Goal: Task Accomplishment & Management: Complete application form

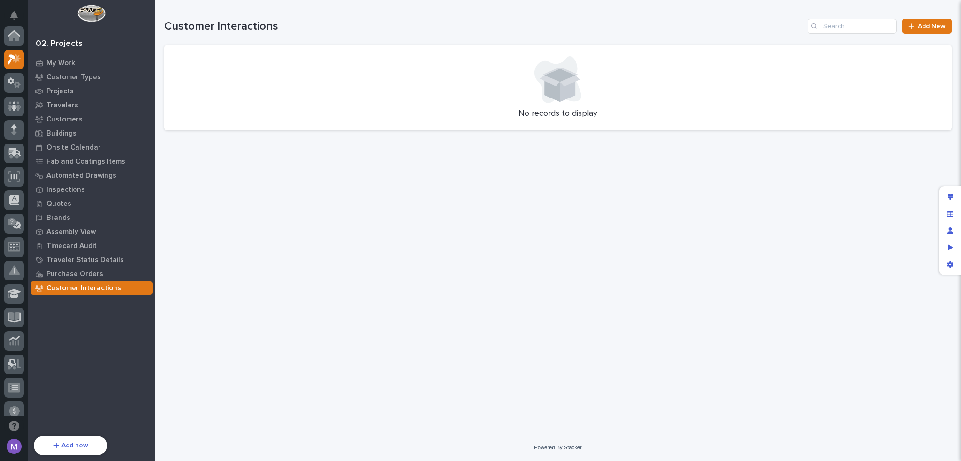
scroll to position [23, 0]
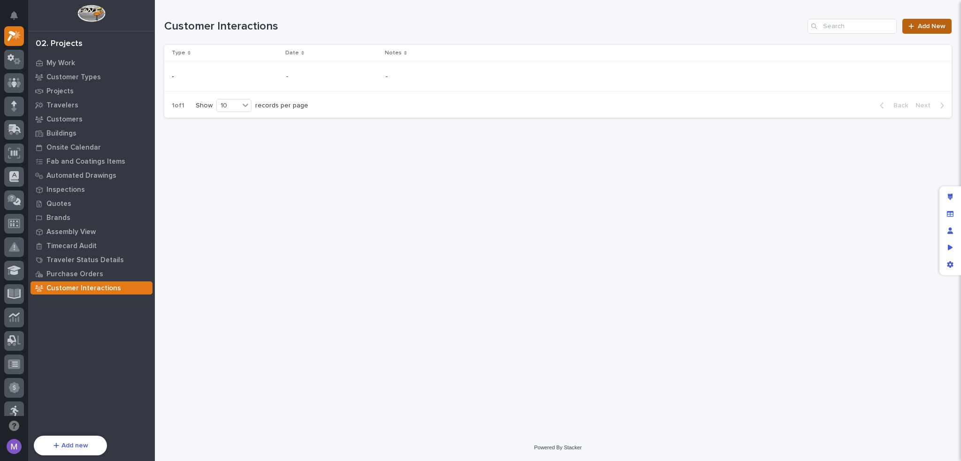
click at [923, 23] on span "Add New" at bounding box center [932, 26] width 28 height 7
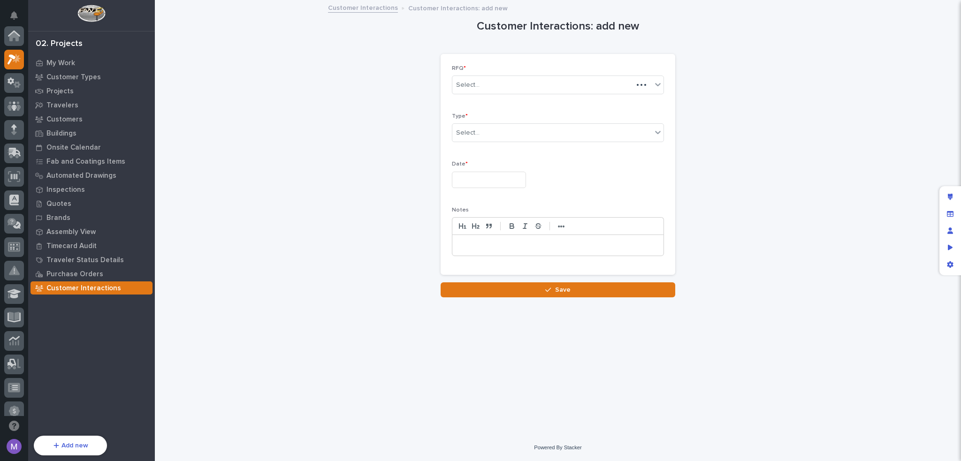
scroll to position [23, 0]
click at [507, 85] on div "Select..." at bounding box center [551, 84] width 199 height 15
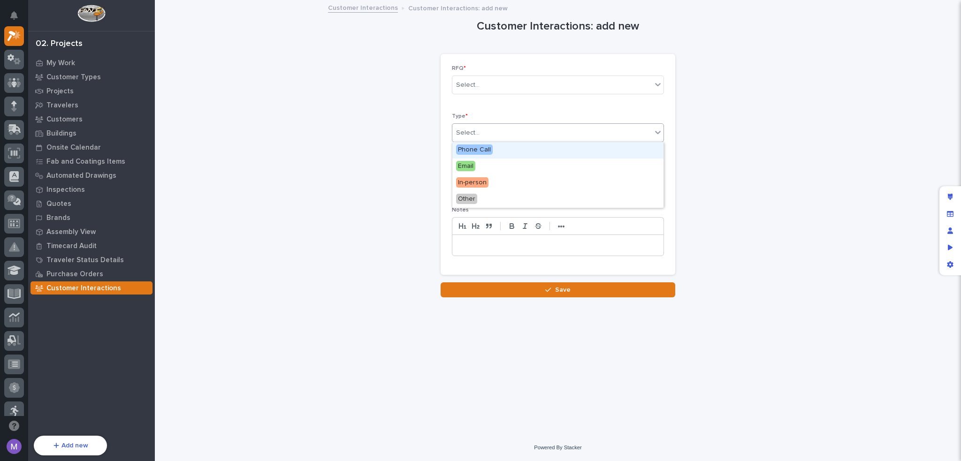
click at [501, 129] on div "Select..." at bounding box center [551, 132] width 199 height 15
click at [507, 76] on div "Select..." at bounding box center [558, 85] width 212 height 19
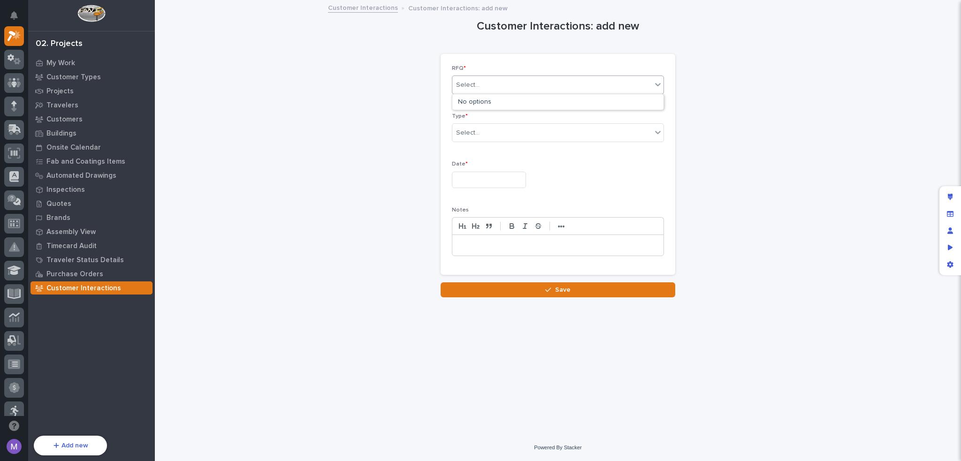
click at [506, 101] on div "No options" at bounding box center [557, 101] width 211 height 15
drag, startPoint x: 949, startPoint y: 214, endPoint x: 919, endPoint y: 203, distance: 32.2
click at [949, 214] on icon "Manage fields and data" at bounding box center [950, 214] width 7 height 7
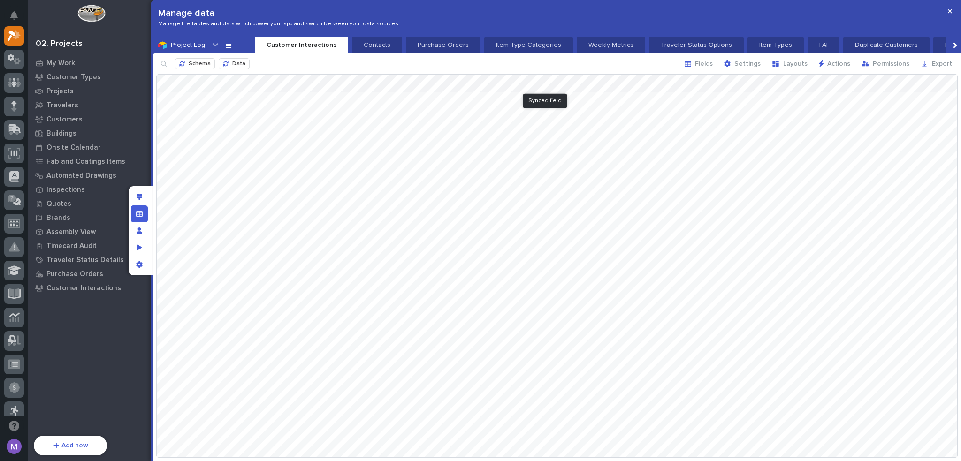
click at [564, 80] on div at bounding box center [557, 266] width 800 height 382
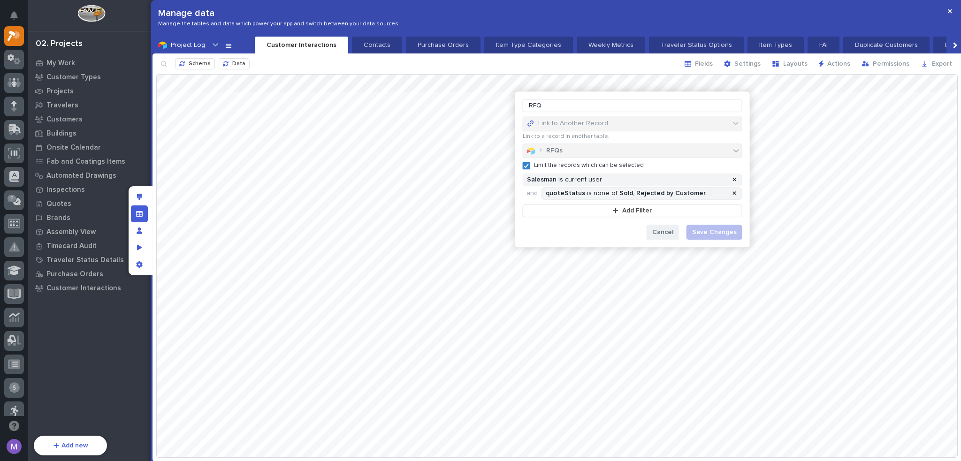
click at [660, 234] on span "Cancel" at bounding box center [662, 232] width 21 height 8
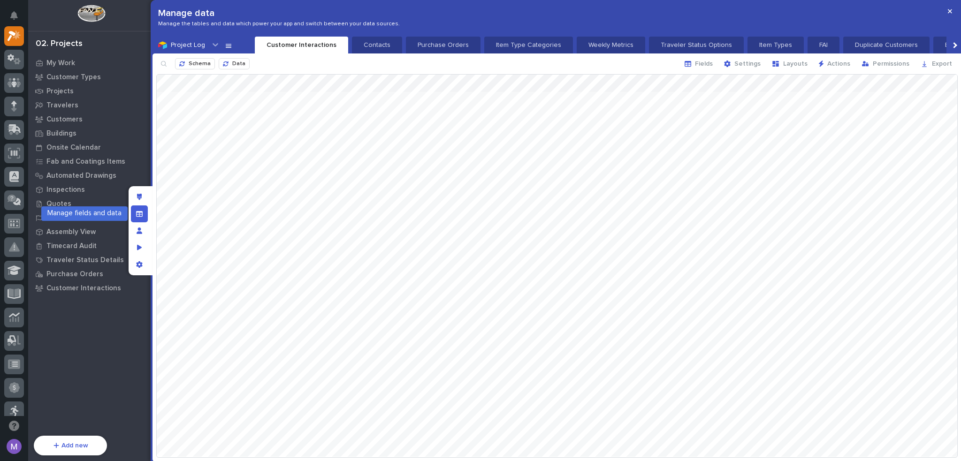
click at [142, 211] on icon "Manage fields and data" at bounding box center [139, 214] width 7 height 7
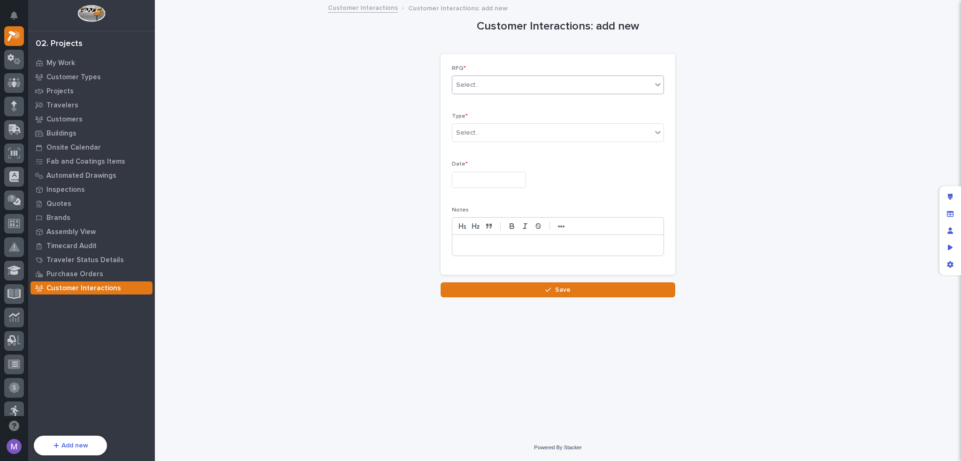
click at [516, 86] on div "Select..." at bounding box center [551, 84] width 199 height 15
click at [778, 111] on div "Customer Interactions: add new Loading... Saving… Loading... Saving… Loading...…" at bounding box center [557, 149] width 787 height 296
click at [519, 126] on div "Select..." at bounding box center [551, 132] width 199 height 15
click at [498, 71] on p "RFQ *" at bounding box center [558, 68] width 212 height 7
click at [497, 82] on div "Select..." at bounding box center [551, 84] width 199 height 15
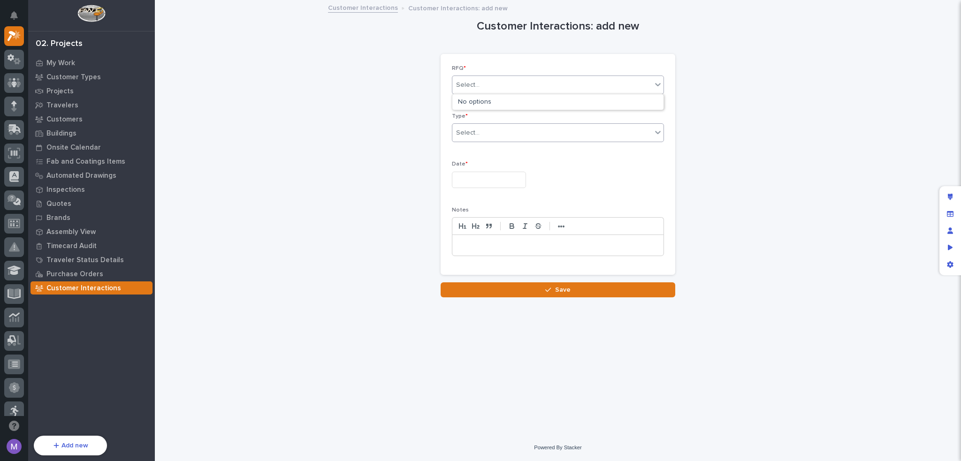
click at [507, 131] on div "Select..." at bounding box center [551, 132] width 199 height 15
click at [716, 129] on div "Customer Interactions: add new Loading... Saving… Loading... Saving… Loading...…" at bounding box center [557, 149] width 787 height 296
click at [498, 169] on div "Date *" at bounding box center [558, 178] width 212 height 34
click at [492, 185] on input "text" at bounding box center [489, 180] width 74 height 16
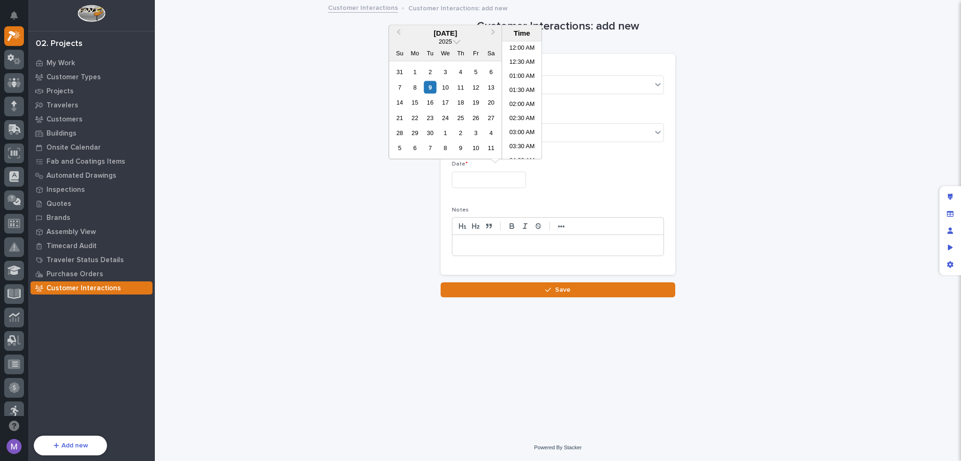
scroll to position [216, 0]
click at [730, 112] on div "Customer Interactions: add new Loading... Saving… Loading... Saving… Loading...…" at bounding box center [557, 149] width 787 height 296
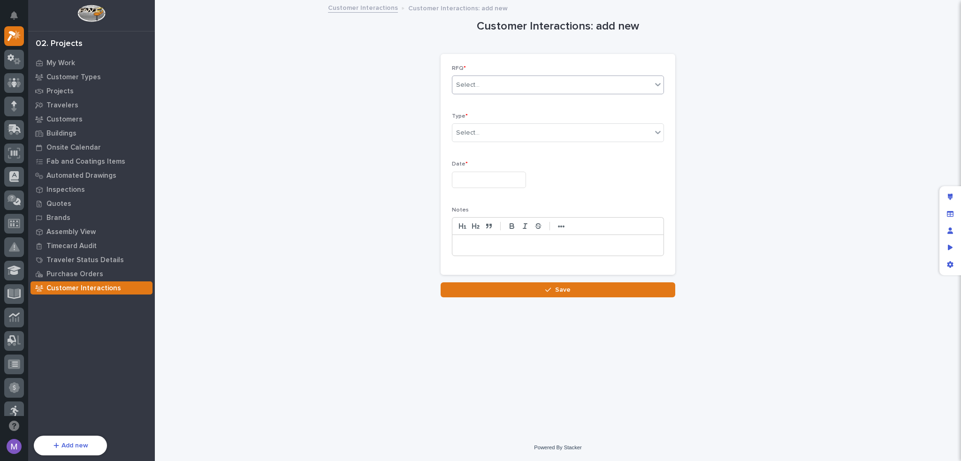
click at [554, 82] on div "Select..." at bounding box center [551, 84] width 199 height 15
click at [673, 62] on div "RFQ * 0 results available. Use Up and Down to choose options, press Enter to se…" at bounding box center [557, 164] width 235 height 221
click at [517, 184] on input "text" at bounding box center [489, 180] width 74 height 16
click at [617, 196] on div "RFQ * Select... Type * Select... Date * Notes •••" at bounding box center [558, 164] width 212 height 198
click at [531, 245] on p at bounding box center [557, 245] width 197 height 9
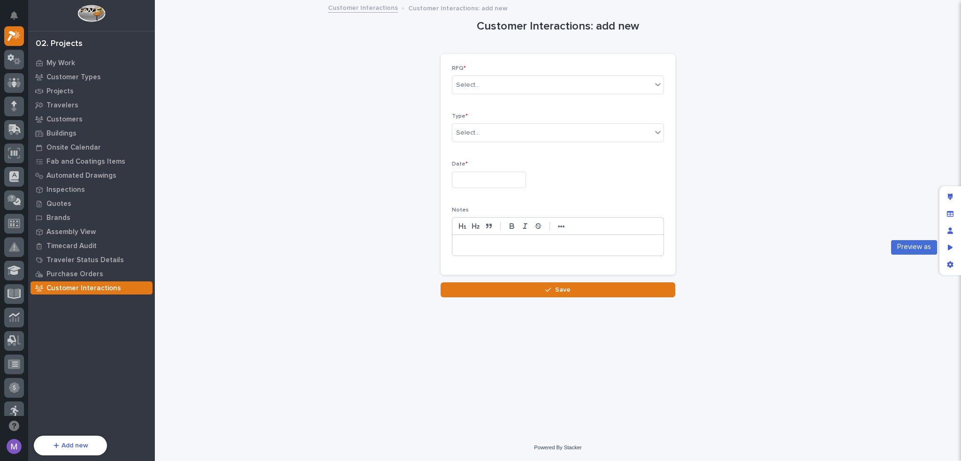
drag, startPoint x: 953, startPoint y: 247, endPoint x: 939, endPoint y: 239, distance: 15.9
click at [953, 247] on div "Preview as" at bounding box center [949, 247] width 17 height 17
